Goal: Find specific page/section: Find specific page/section

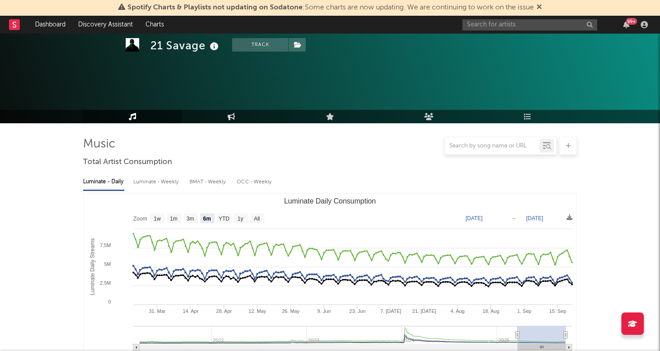
select select "6m"
click at [481, 27] on input "text" at bounding box center [529, 24] width 135 height 11
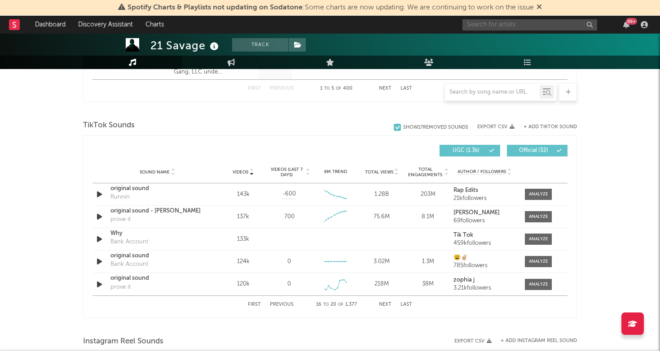
scroll to position [564, 0]
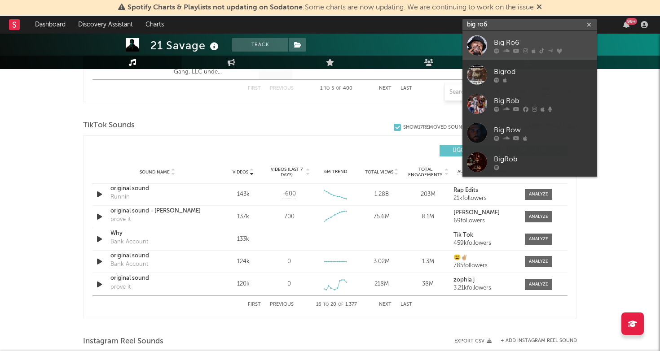
type input "big ro6"
click at [506, 44] on div "Big Ro6" at bounding box center [543, 42] width 99 height 11
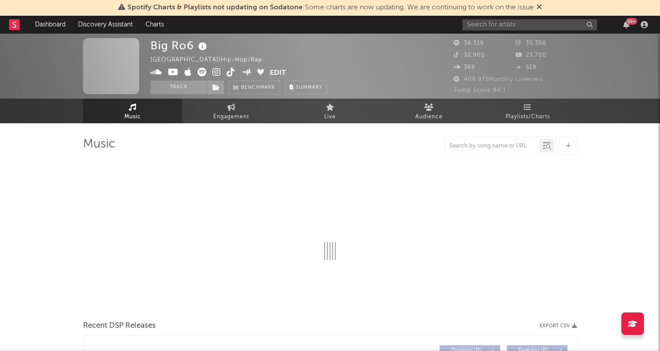
select select "6m"
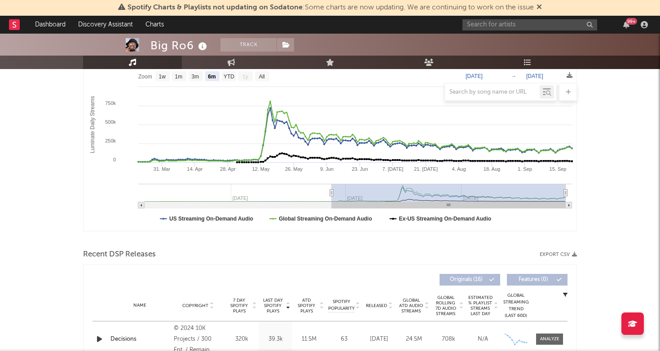
scroll to position [123, 0]
